Goal: Check status: Check status

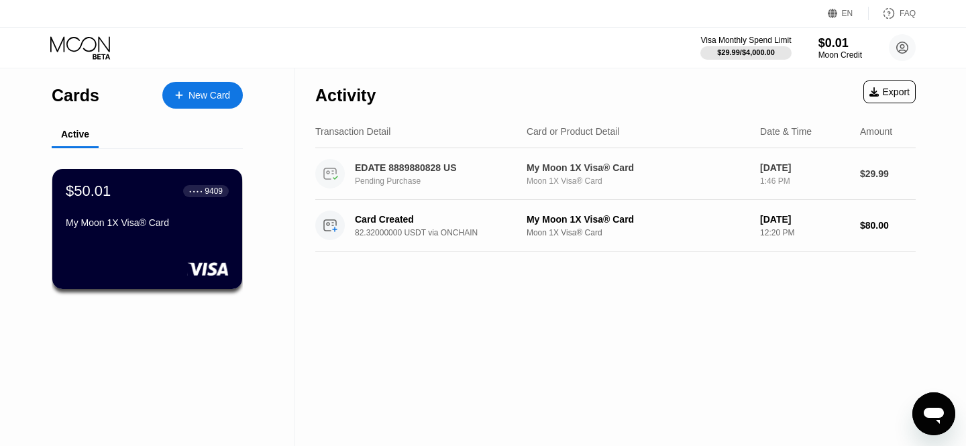
click at [492, 182] on div "Pending Purchase" at bounding box center [445, 180] width 180 height 9
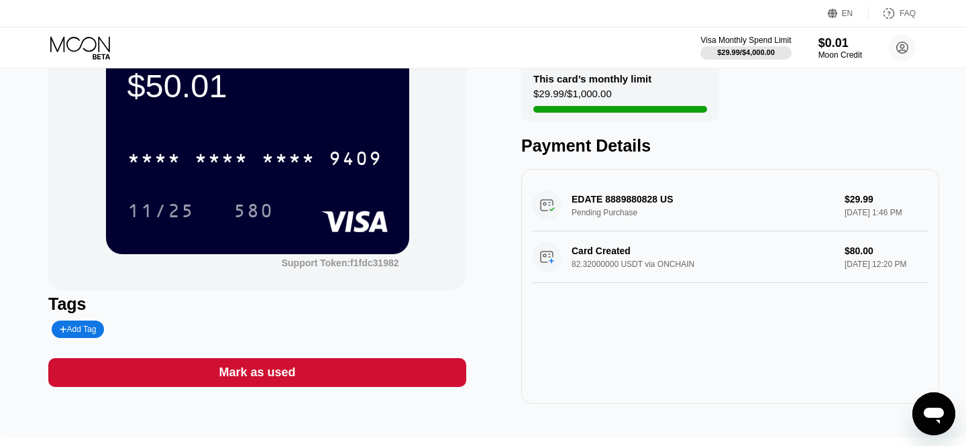
scroll to position [38, 0]
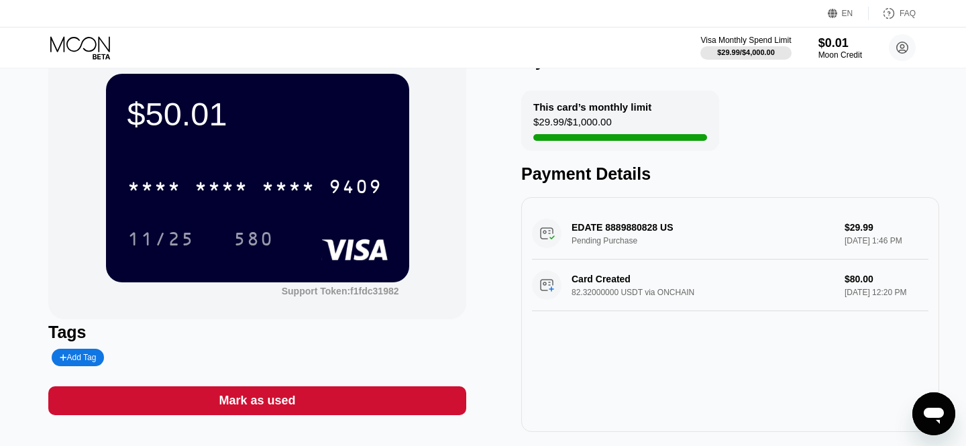
click at [665, 230] on div "EDATE 8889880828 US Pending Purchase $29.99 [DATE] 1:46 PM" at bounding box center [730, 234] width 396 height 52
click at [818, 231] on div "EDATE 8889880828 US Pending Purchase $29.99 [DATE] 1:46 PM" at bounding box center [730, 234] width 396 height 52
click at [861, 227] on div "EDATE 8889880828 US Pending Purchase $29.99 [DATE] 1:46 PM" at bounding box center [730, 234] width 396 height 52
click at [610, 229] on div "EDATE 8889880828 US Pending Purchase $29.99 [DATE] 1:46 PM" at bounding box center [730, 234] width 396 height 52
click at [84, 40] on icon at bounding box center [80, 43] width 60 height 15
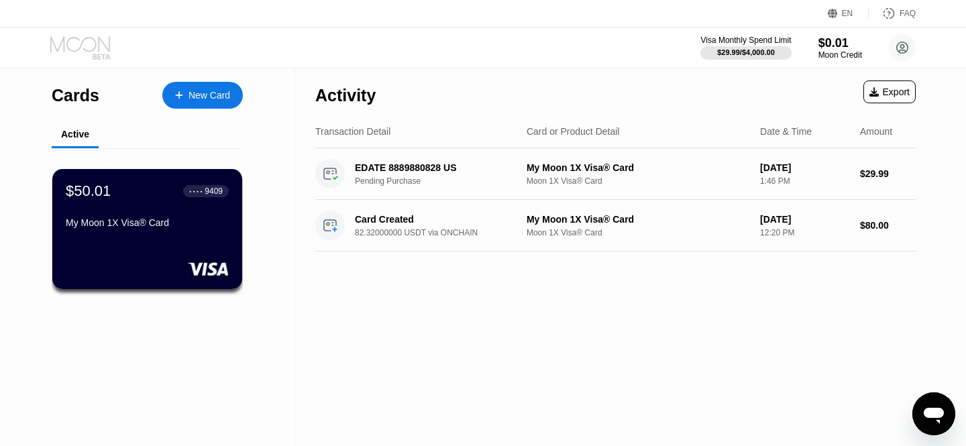
click at [101, 40] on icon at bounding box center [80, 43] width 60 height 15
click at [547, 182] on div "Moon 1X Visa® Card" at bounding box center [638, 180] width 223 height 9
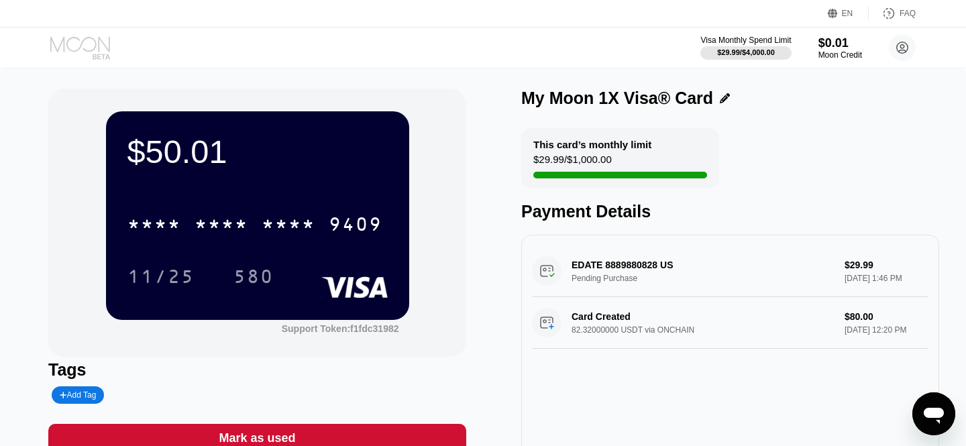
click at [104, 46] on icon at bounding box center [81, 47] width 62 height 23
